Goal: Check status: Check status

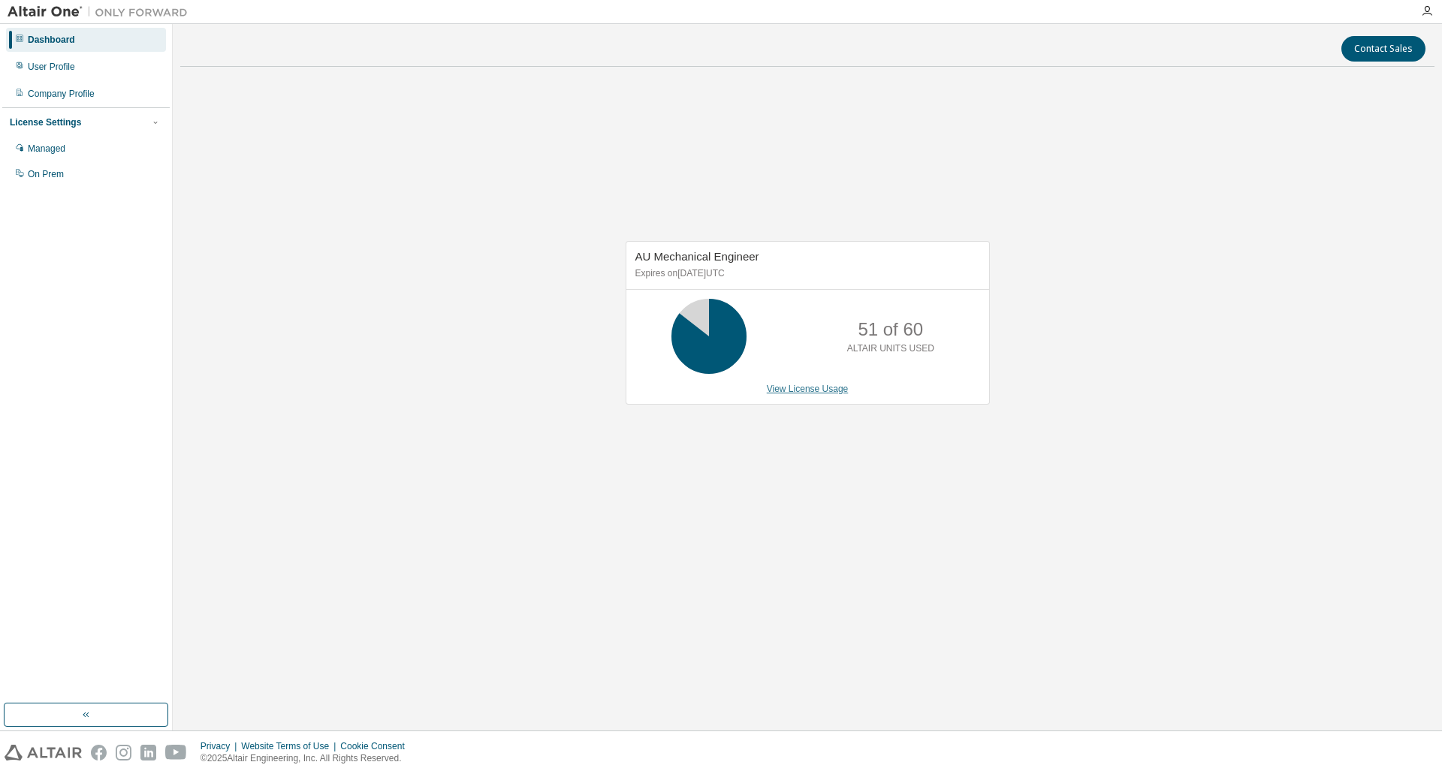
click at [818, 388] on link "View License Usage" at bounding box center [808, 389] width 82 height 11
